Goal: Communication & Community: Answer question/provide support

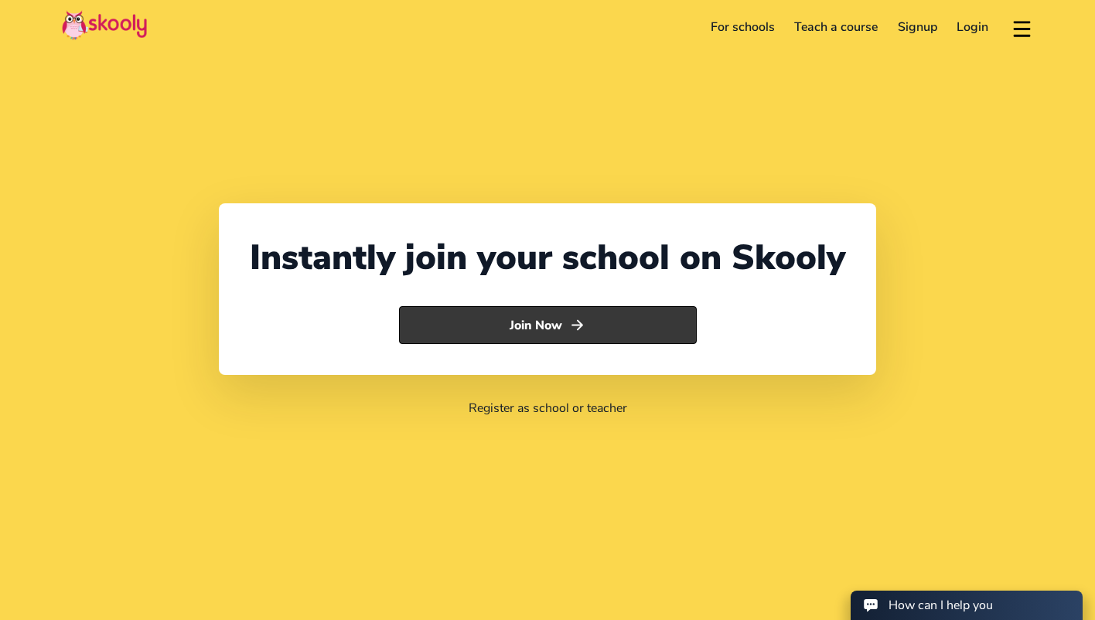
select select "65"
select select "[GEOGRAPHIC_DATA]"
select select "[GEOGRAPHIC_DATA]/[GEOGRAPHIC_DATA]"
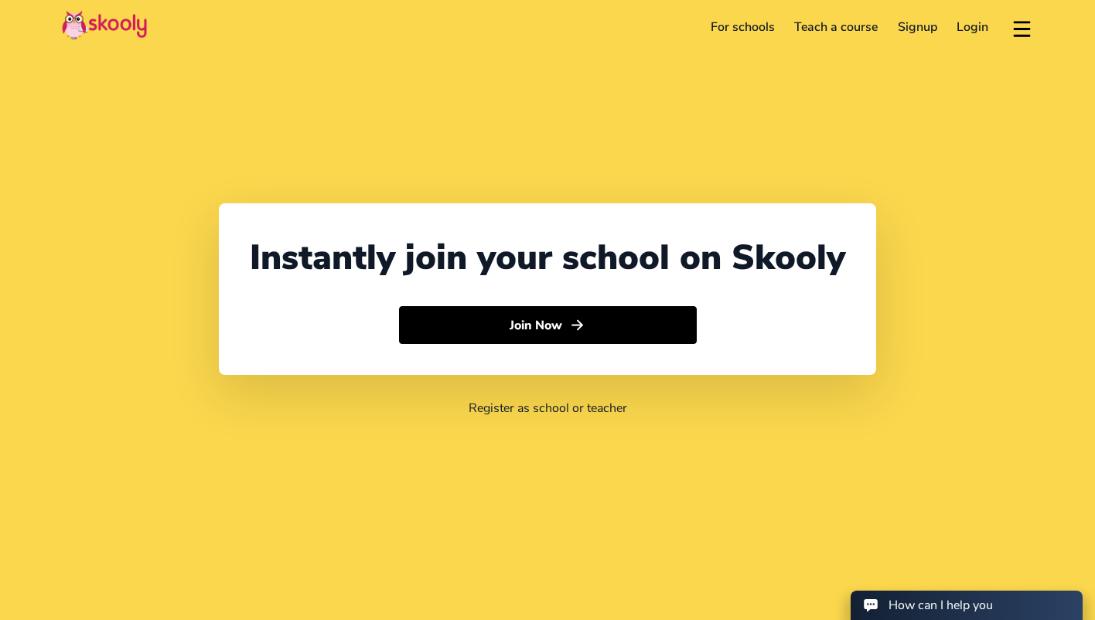
click at [962, 22] on link "Login" at bounding box center [973, 27] width 52 height 25
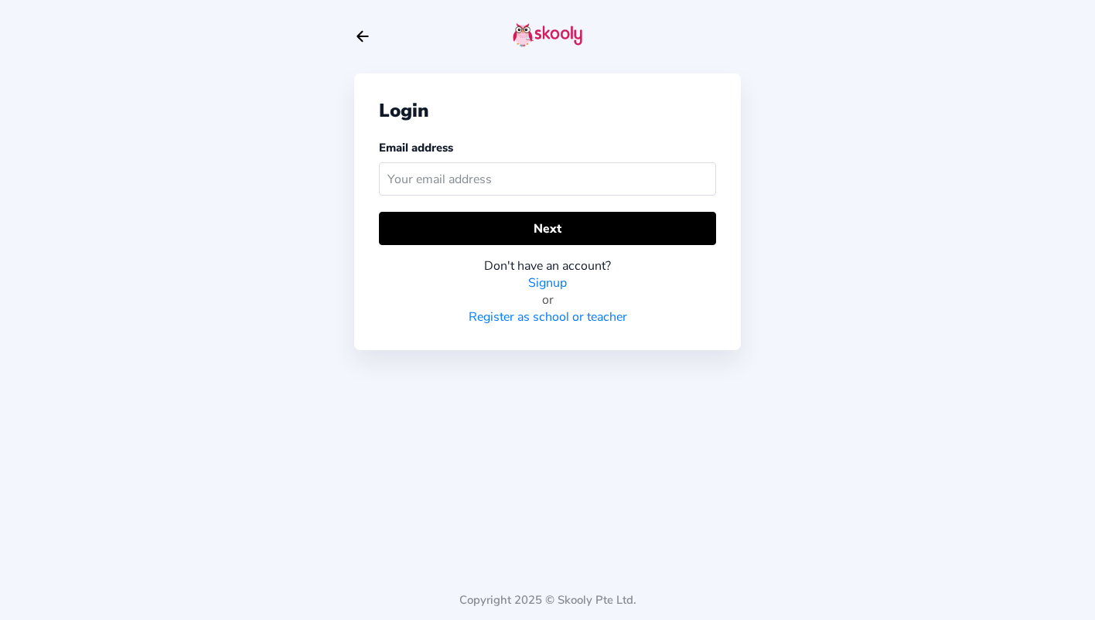
click at [543, 185] on input "text" at bounding box center [547, 178] width 337 height 33
type input "[EMAIL_ADDRESS][DOMAIN_NAME]"
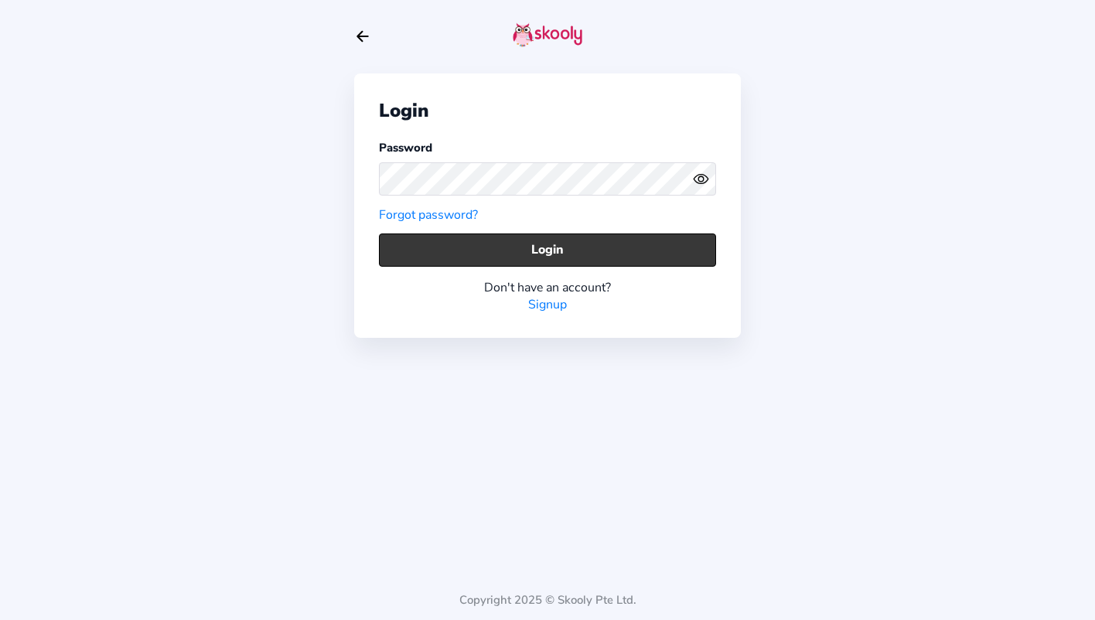
click at [573, 243] on button "Login" at bounding box center [547, 249] width 337 height 33
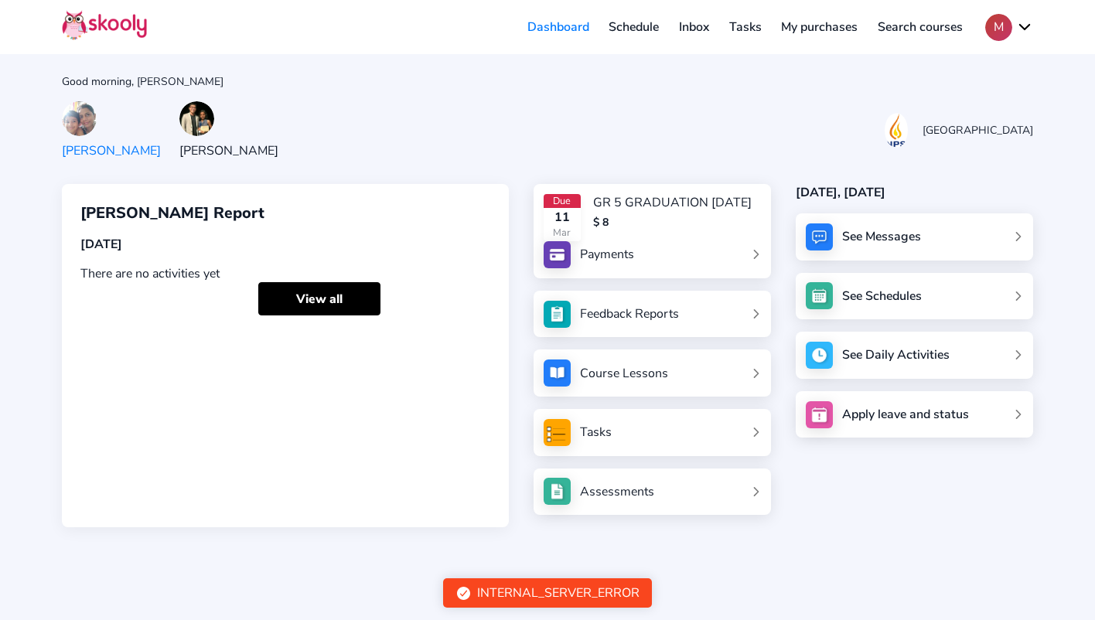
click at [898, 232] on div "See Messages" at bounding box center [881, 236] width 79 height 17
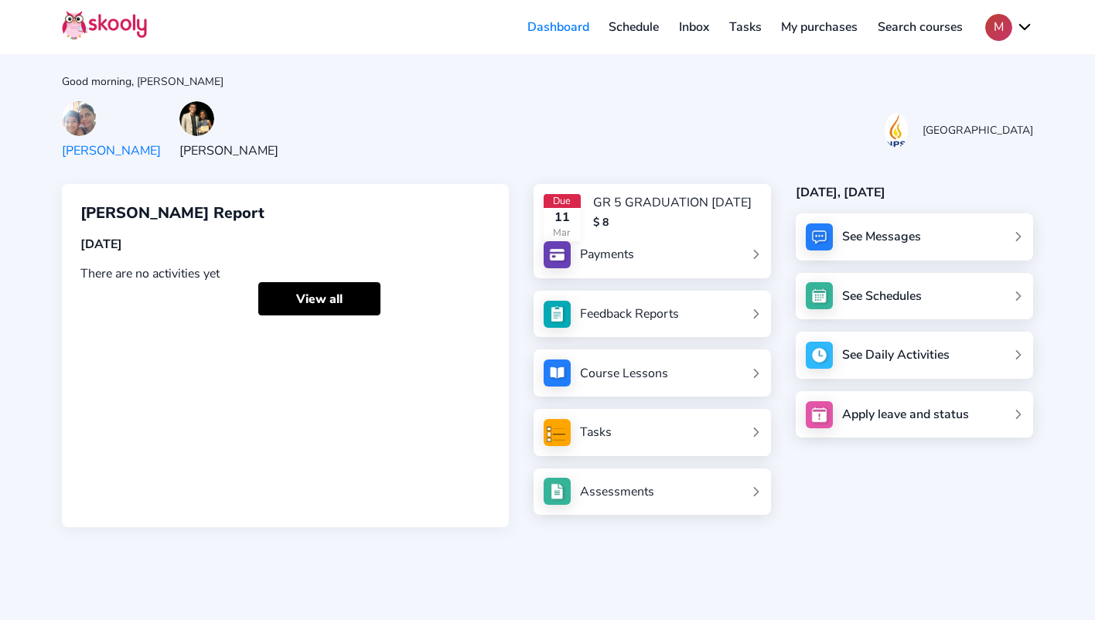
click at [898, 232] on div "See Messages" at bounding box center [881, 236] width 79 height 17
click at [963, 234] on div "See Messages" at bounding box center [913, 236] width 237 height 47
click at [958, 237] on div "See Messages" at bounding box center [913, 236] width 237 height 47
click at [971, 247] on div "See Messages" at bounding box center [913, 236] width 237 height 47
click at [971, 239] on div "See Messages" at bounding box center [913, 236] width 237 height 47
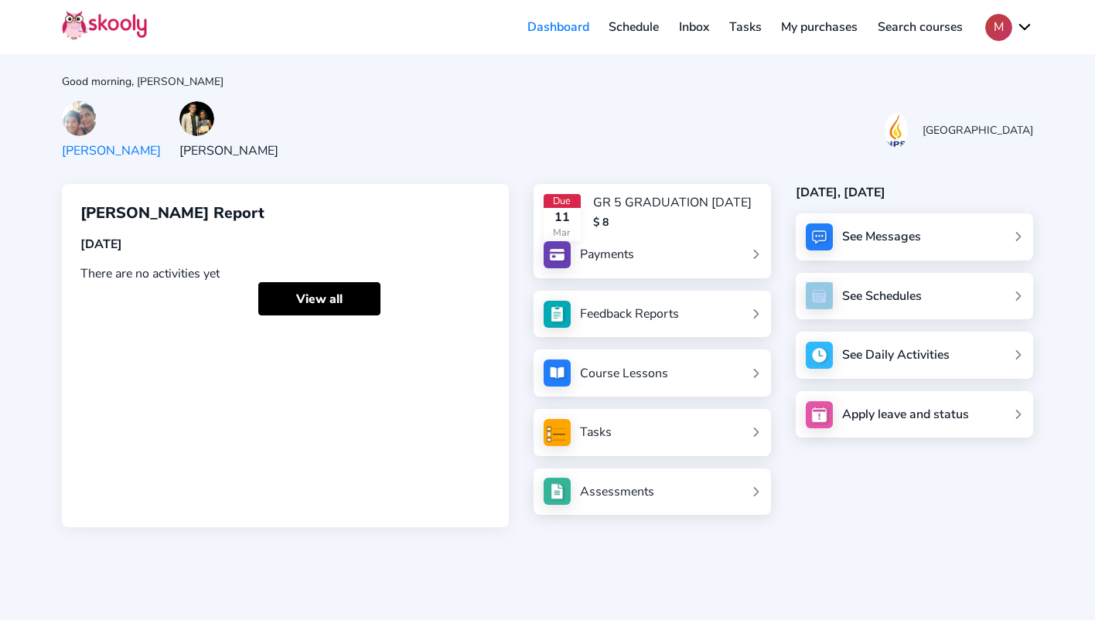
click at [971, 239] on div "See Messages" at bounding box center [913, 236] width 237 height 47
click at [996, 264] on div "See Messages See Schedules See Daily Activities Apply leave and status" at bounding box center [913, 325] width 237 height 224
click at [70, 126] on img at bounding box center [79, 118] width 35 height 35
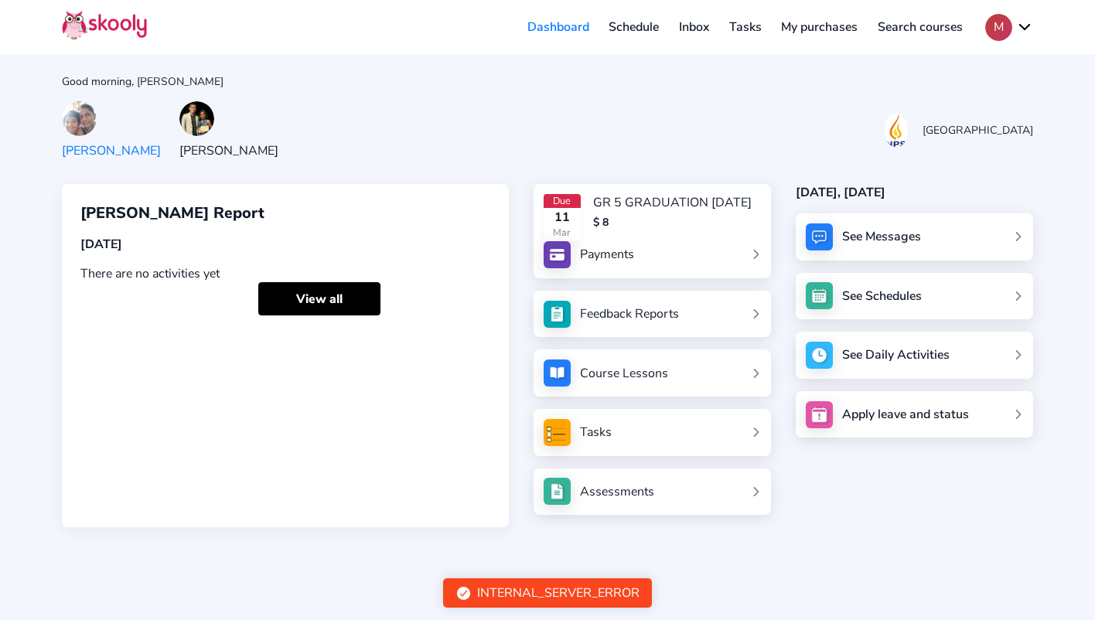
click at [620, 583] on div "INTERNAL_SERVER_ERROR" at bounding box center [547, 592] width 209 height 29
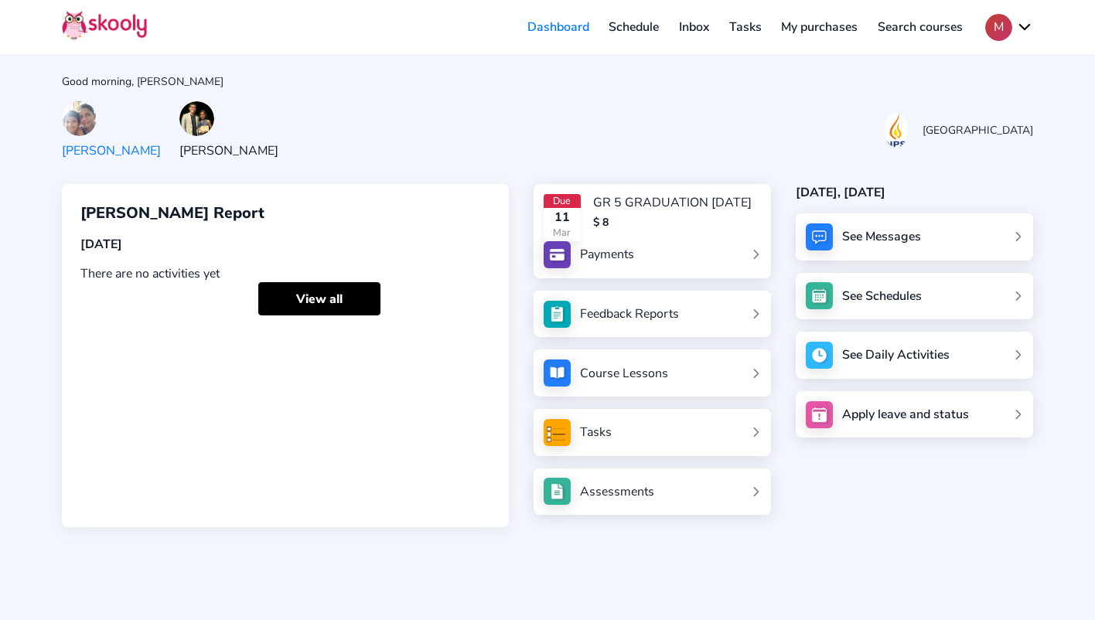
click at [860, 225] on div "See Messages" at bounding box center [913, 236] width 237 height 47
click at [946, 236] on div "See Messages" at bounding box center [913, 236] width 237 height 47
click at [946, 233] on div "See Messages" at bounding box center [913, 236] width 237 height 47
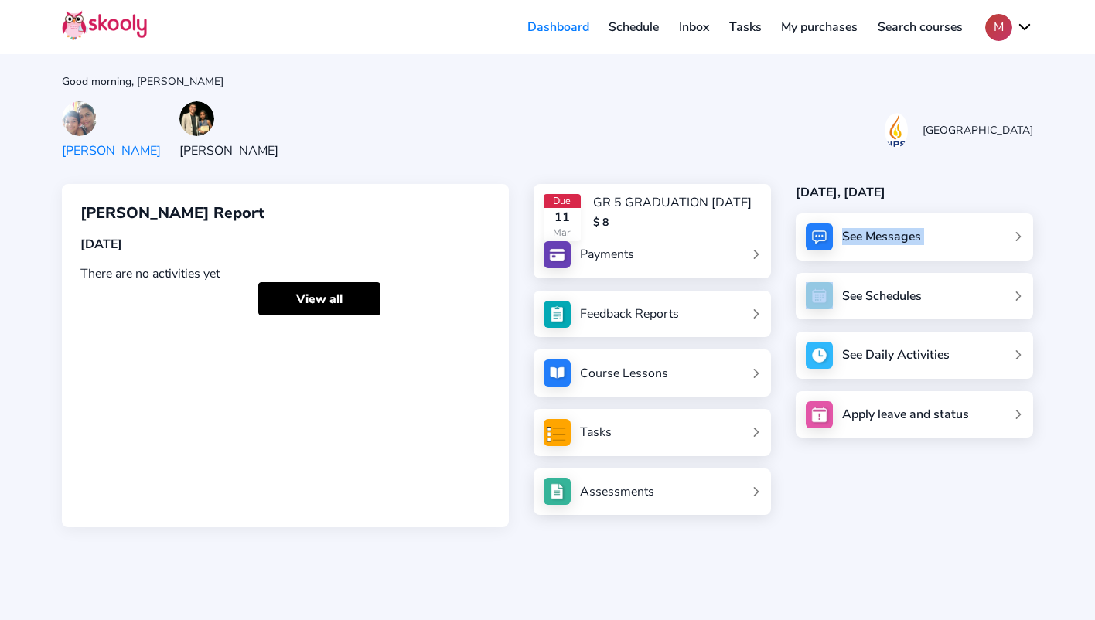
click at [946, 233] on div "See Messages" at bounding box center [913, 236] width 237 height 47
click at [704, 35] on link "Inbox" at bounding box center [694, 27] width 50 height 25
